Goal: Find contact information: Find contact information

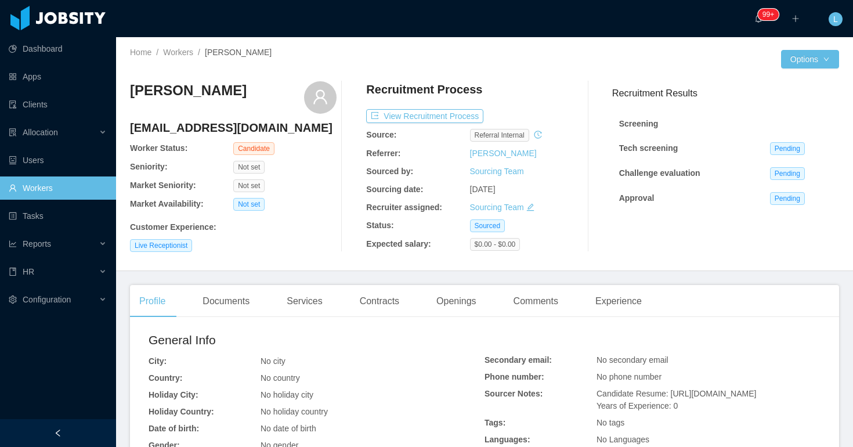
click at [258, 124] on h4 "[EMAIL_ADDRESS][DOMAIN_NAME]" at bounding box center [233, 128] width 207 height 16
copy h4 "[EMAIL_ADDRESS][DOMAIN_NAME]"
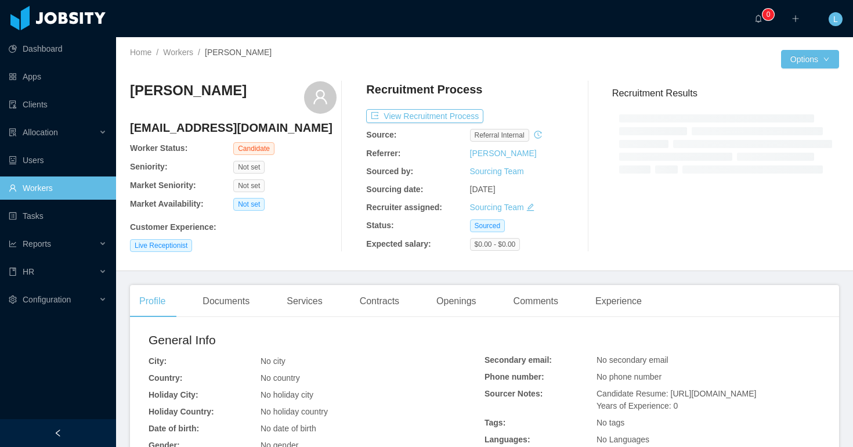
click at [240, 125] on h4 "Marianyepes7@gmail.com" at bounding box center [233, 128] width 207 height 16
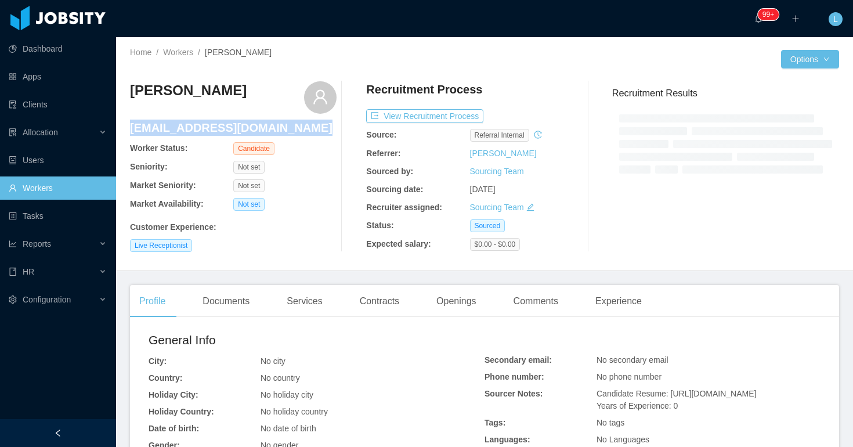
click at [240, 125] on h4 "Marianyepes7@gmail.com" at bounding box center [233, 128] width 207 height 16
copy h4 "Marianyepes7@gmail.com"
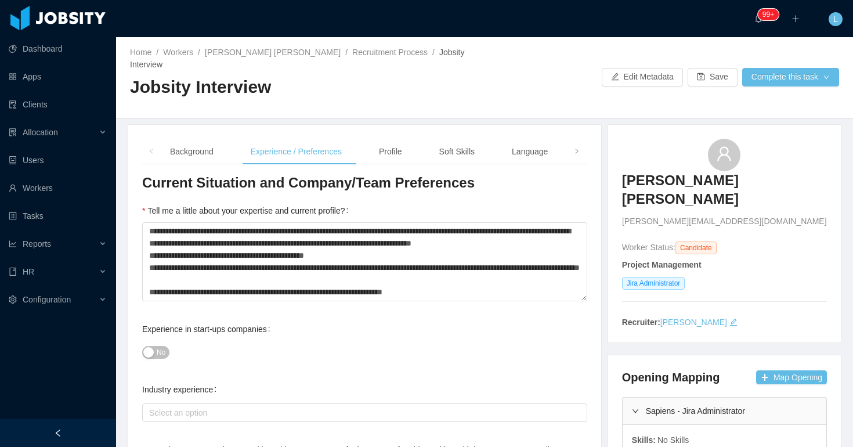
scroll to position [24, 0]
